Goal: Book appointment/travel/reservation

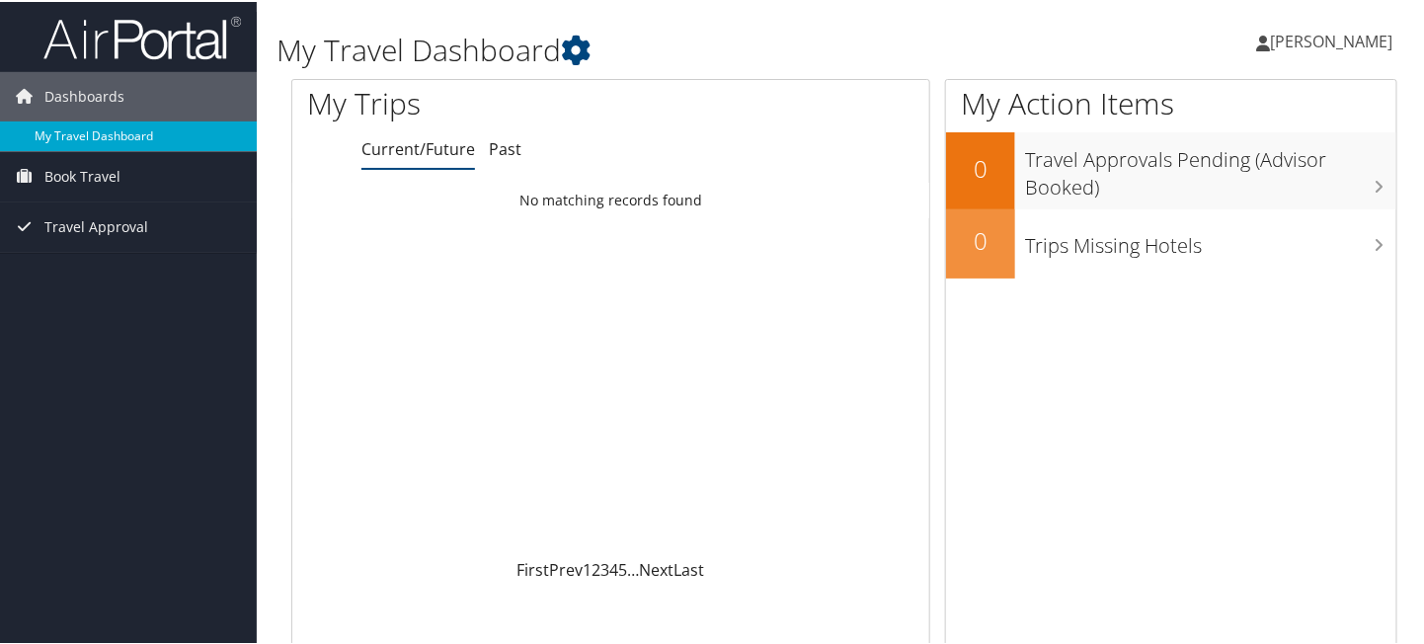
click at [132, 133] on link "My Travel Dashboard" at bounding box center [128, 135] width 257 height 30
click at [97, 172] on span "Book Travel" at bounding box center [82, 174] width 76 height 49
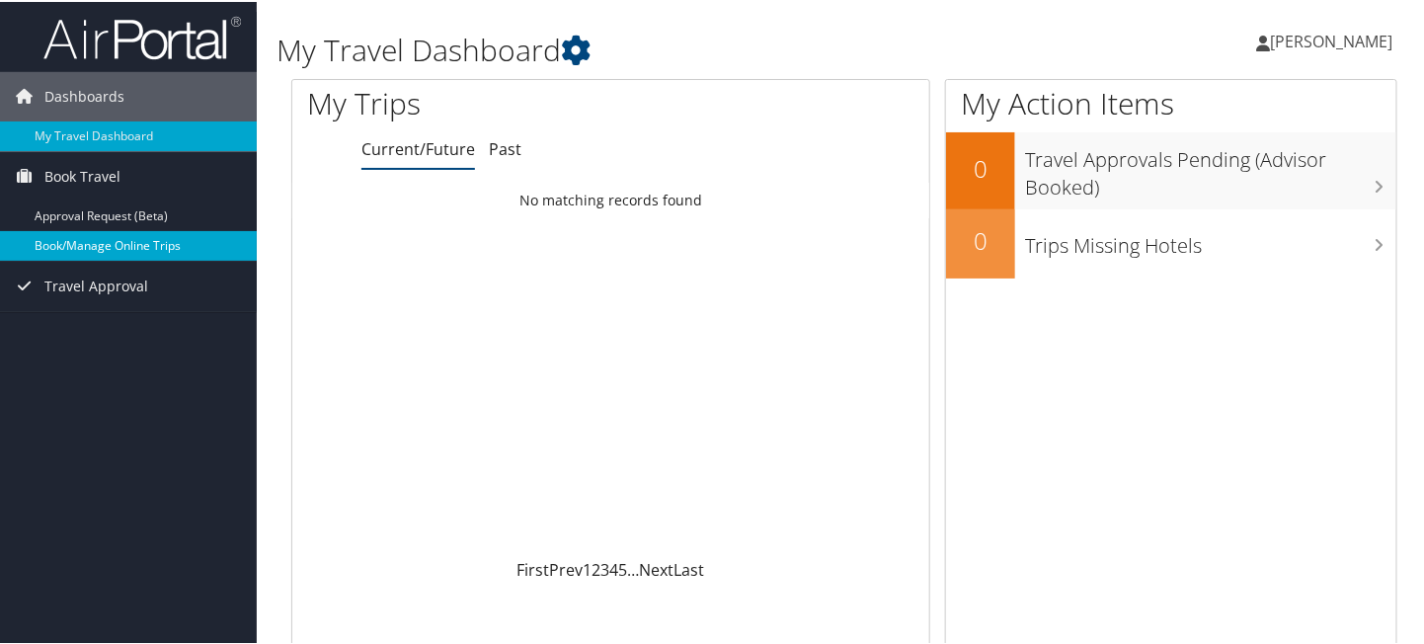
click at [101, 239] on link "Book/Manage Online Trips" at bounding box center [128, 244] width 257 height 30
